Goal: Information Seeking & Learning: Learn about a topic

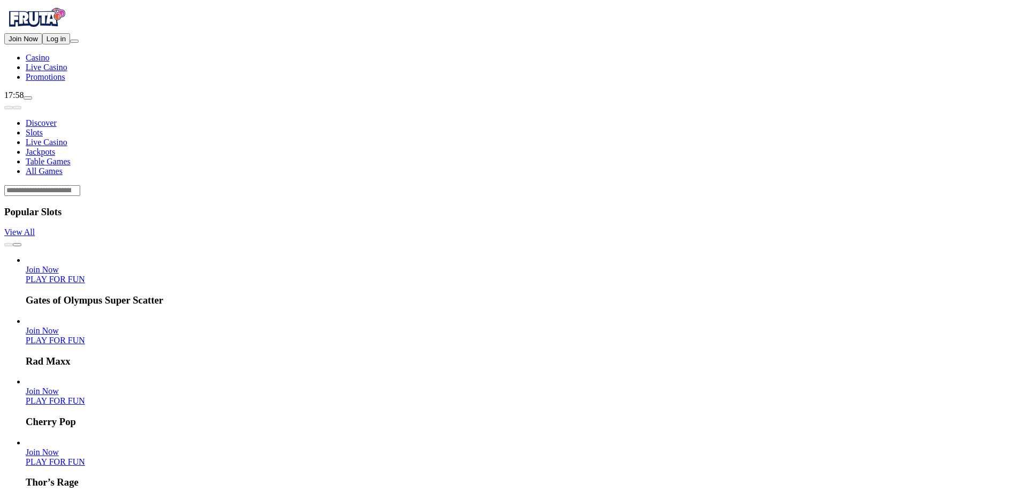
click at [63, 166] on span "All Games" at bounding box center [44, 170] width 37 height 9
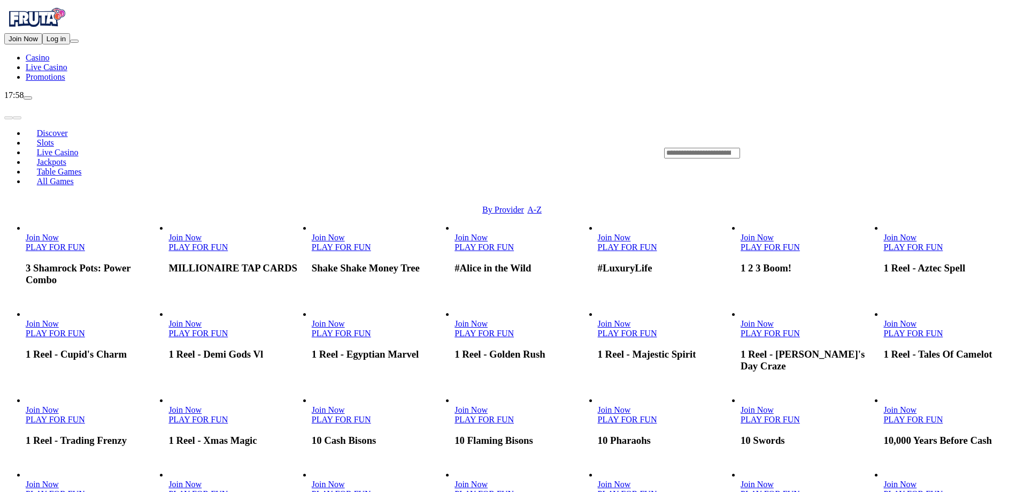
click at [50, 81] on span "Promotions" at bounding box center [46, 76] width 40 height 9
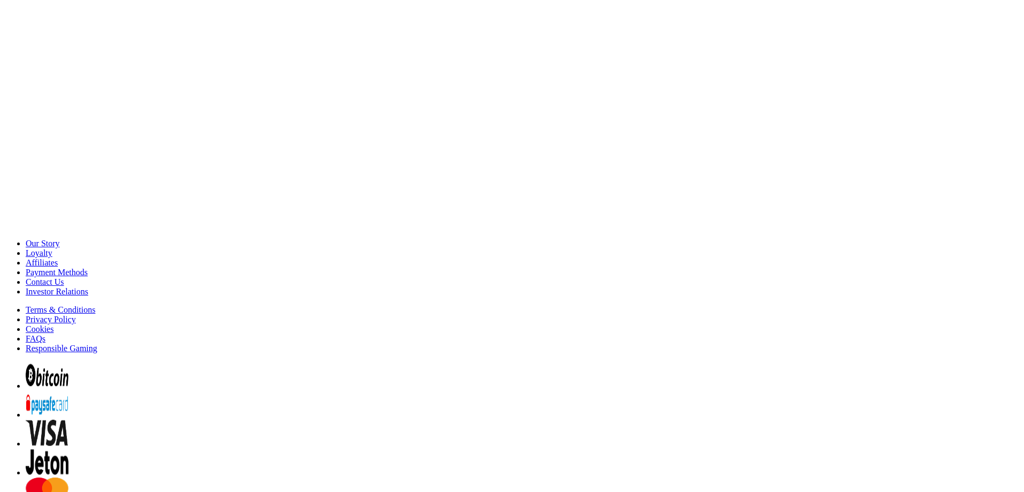
scroll to position [420, 0]
